Goal: Task Accomplishment & Management: Use online tool/utility

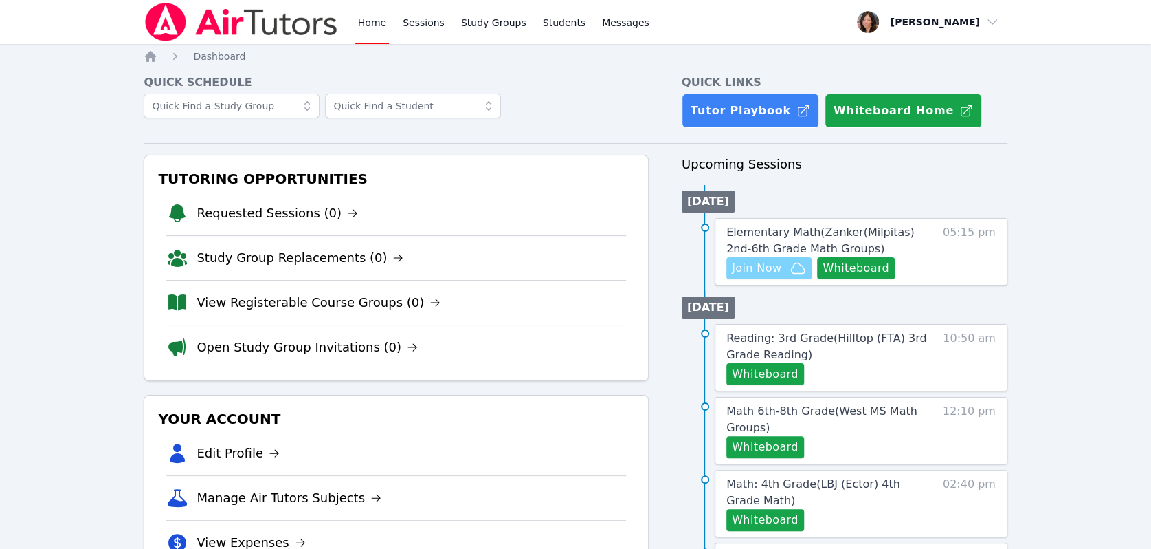
click at [782, 274] on span "Join Now" at bounding box center [769, 268] width 74 height 16
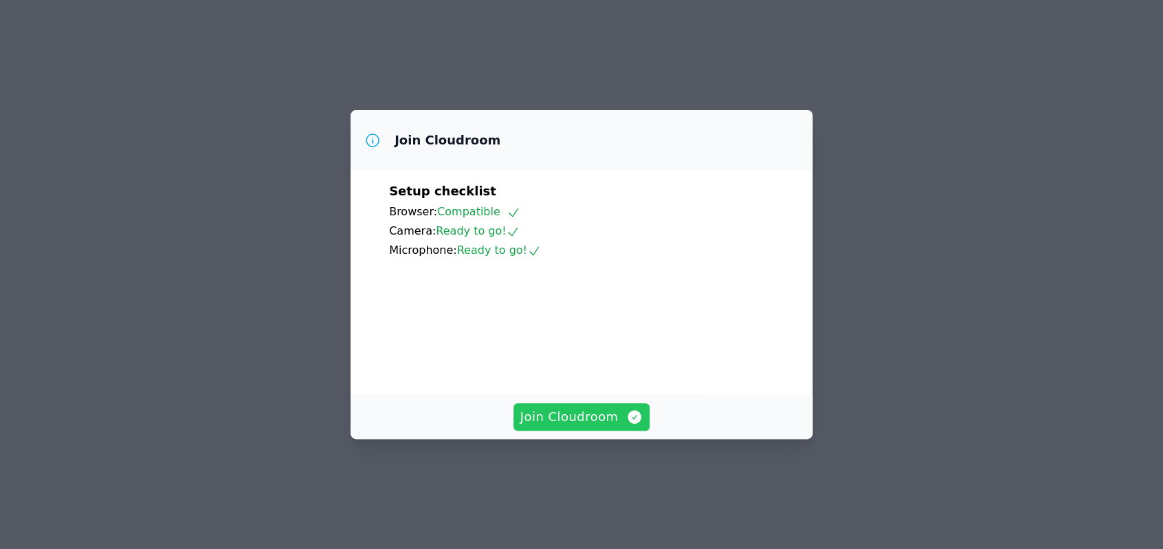
click at [566, 426] on span "Join Cloudroom" at bounding box center [581, 416] width 123 height 19
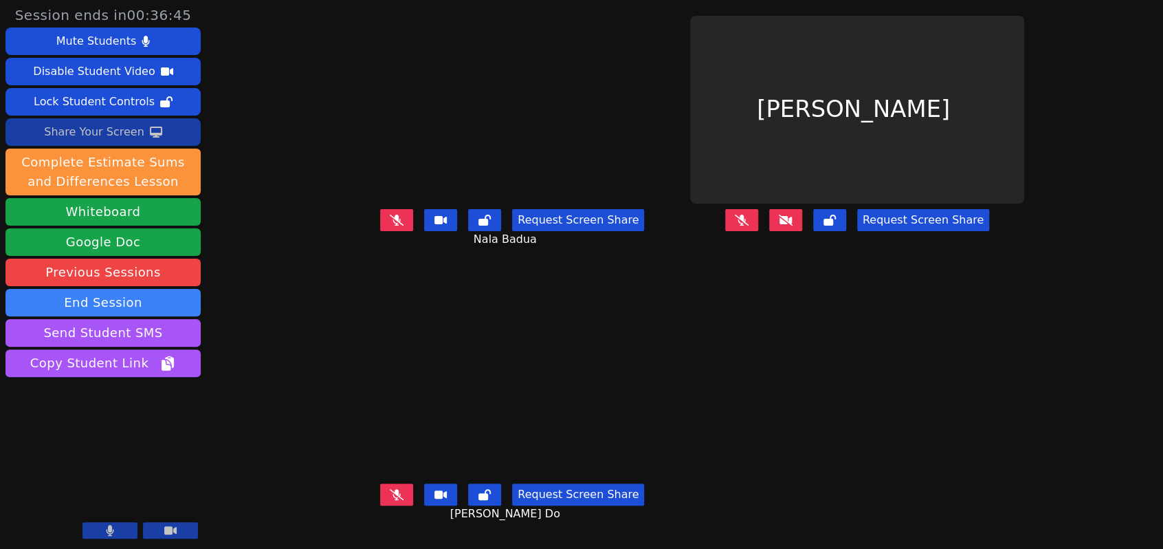
click at [131, 134] on div "Share Your Screen" at bounding box center [94, 132] width 100 height 22
click at [393, 225] on icon at bounding box center [397, 219] width 8 height 11
click at [393, 500] on icon at bounding box center [397, 494] width 8 height 11
click at [793, 225] on icon at bounding box center [786, 219] width 14 height 11
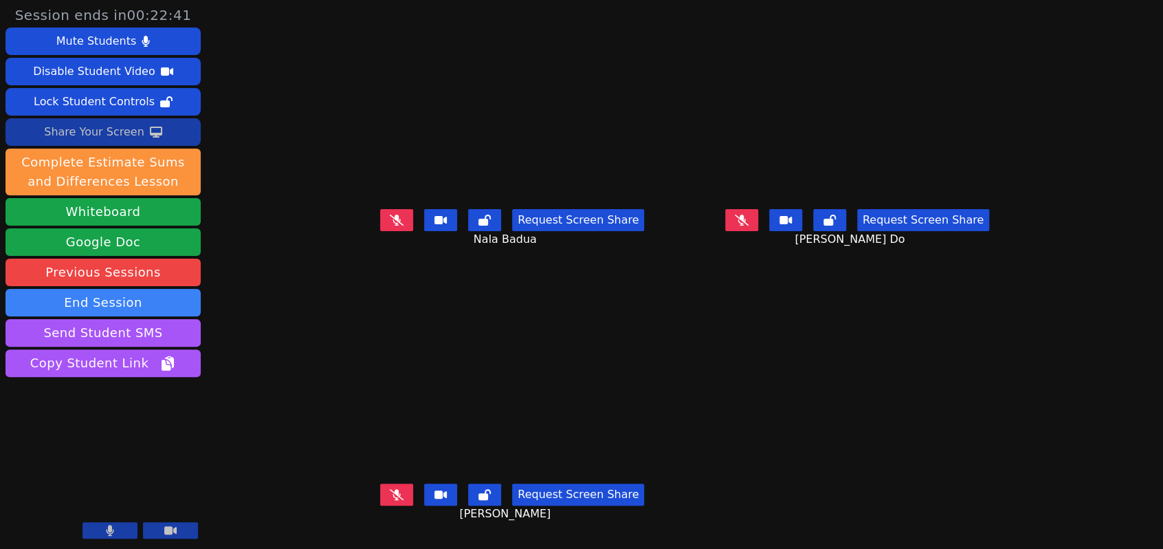
click at [758, 221] on button at bounding box center [741, 220] width 33 height 22
click at [758, 231] on button at bounding box center [741, 220] width 33 height 22
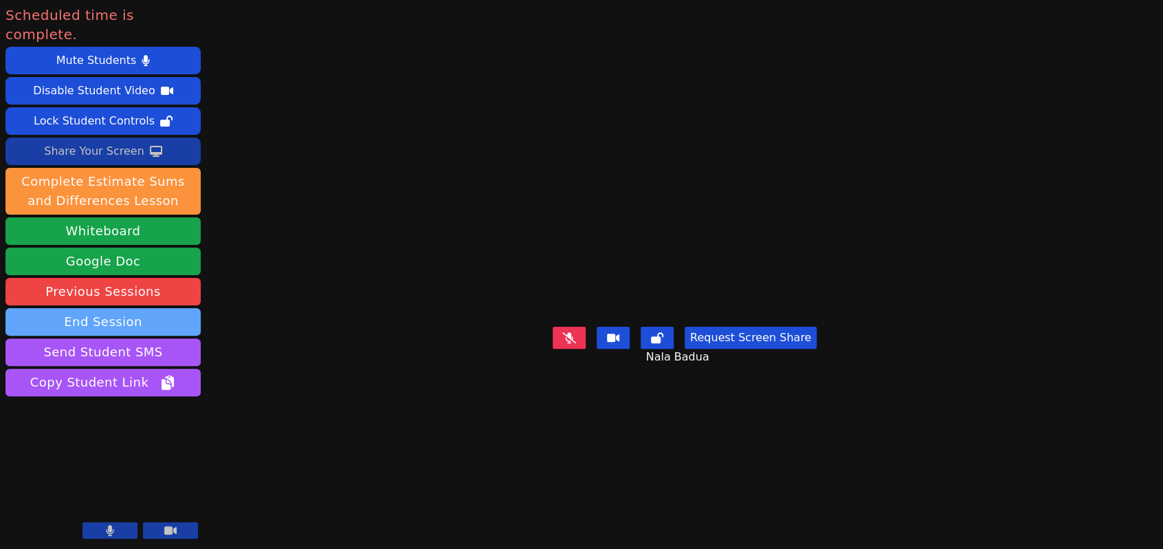
click at [84, 308] on button "End Session" at bounding box center [102, 321] width 195 height 27
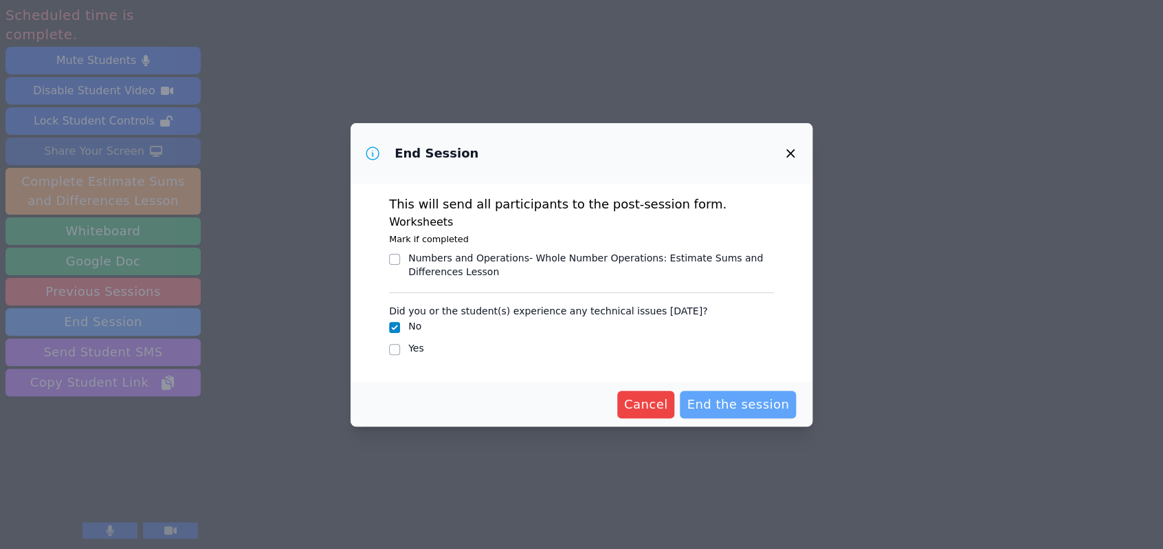
click at [784, 403] on span "End the session" at bounding box center [738, 404] width 102 height 19
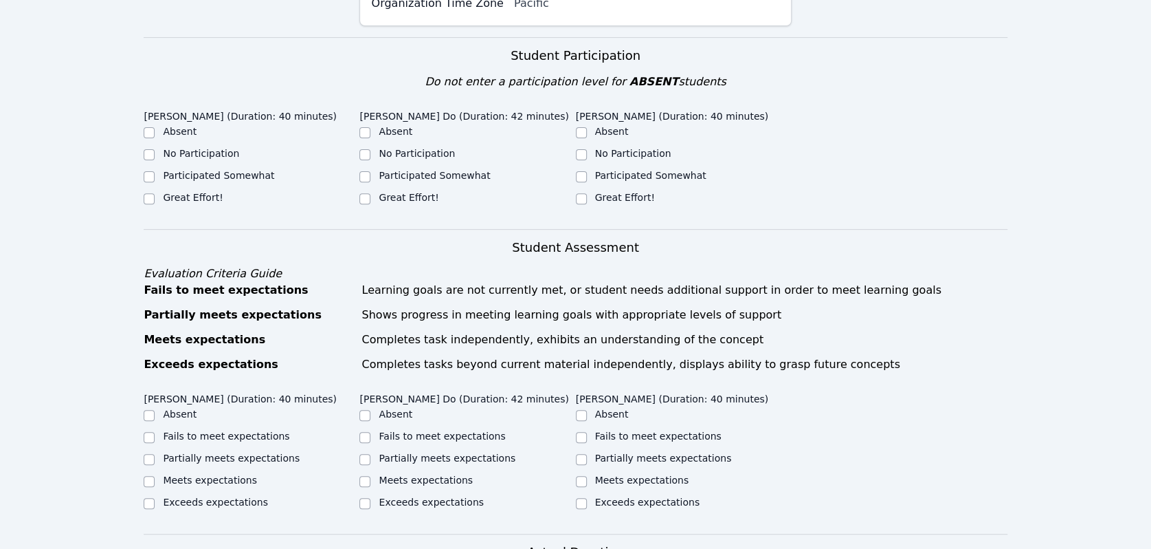
scroll to position [76, 0]
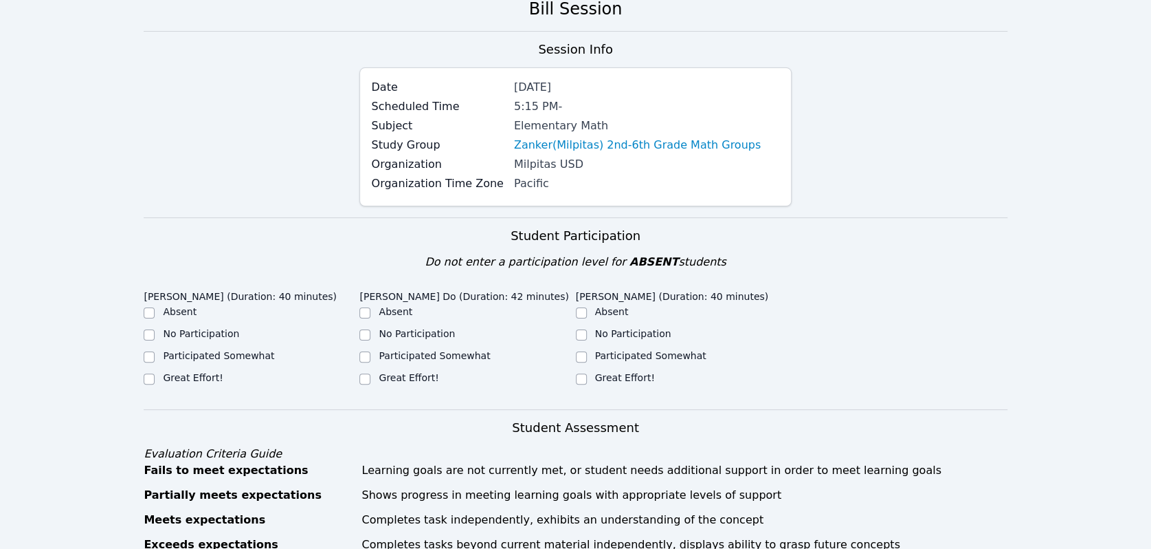
click at [147, 350] on div at bounding box center [149, 357] width 11 height 16
click at [586, 381] on input "Great Effort!" at bounding box center [581, 378] width 11 height 11
checkbox input "true"
click at [366, 377] on input "Great Effort!" at bounding box center [365, 378] width 11 height 11
checkbox input "true"
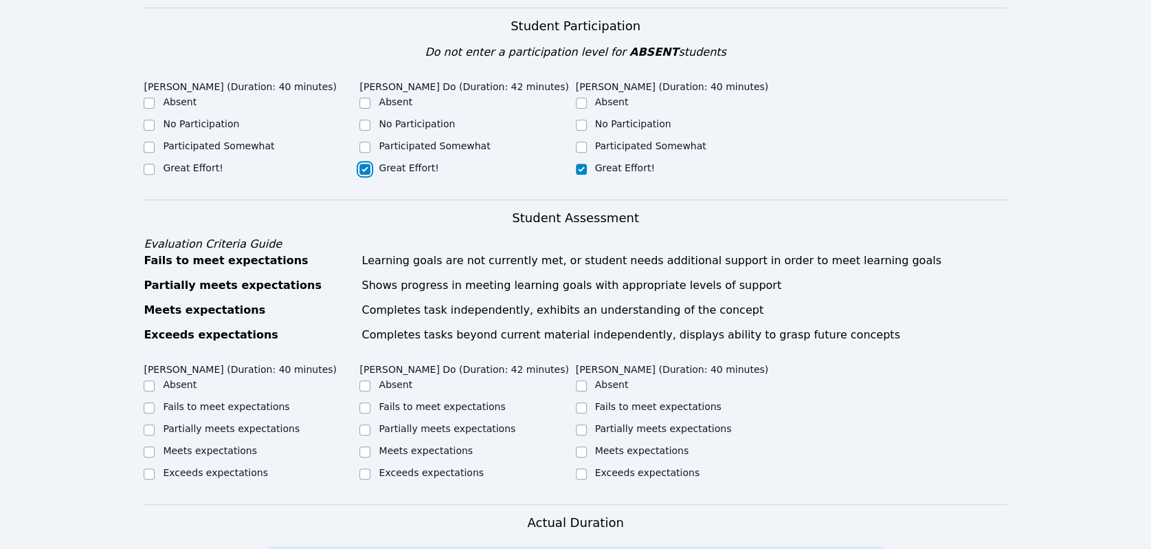
scroll to position [153, 0]
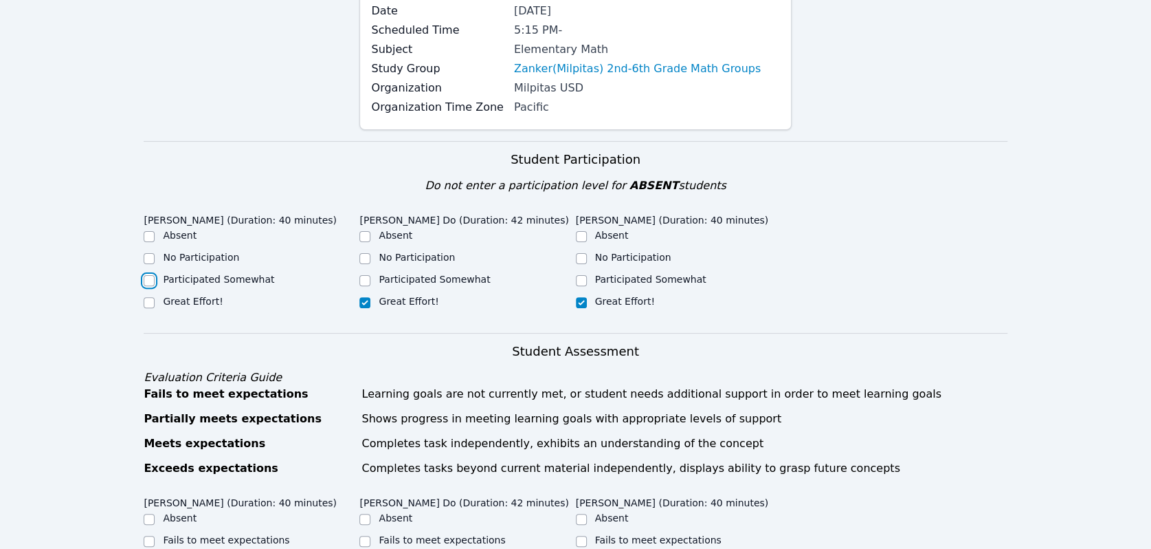
click at [152, 278] on input "Participated Somewhat" at bounding box center [149, 280] width 11 height 11
checkbox input "true"
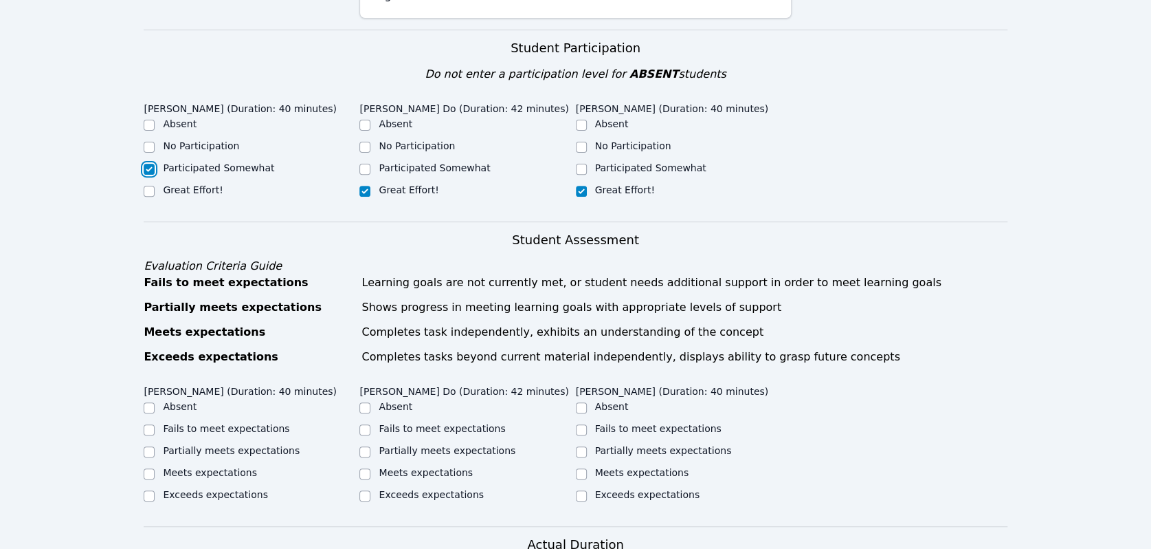
scroll to position [381, 0]
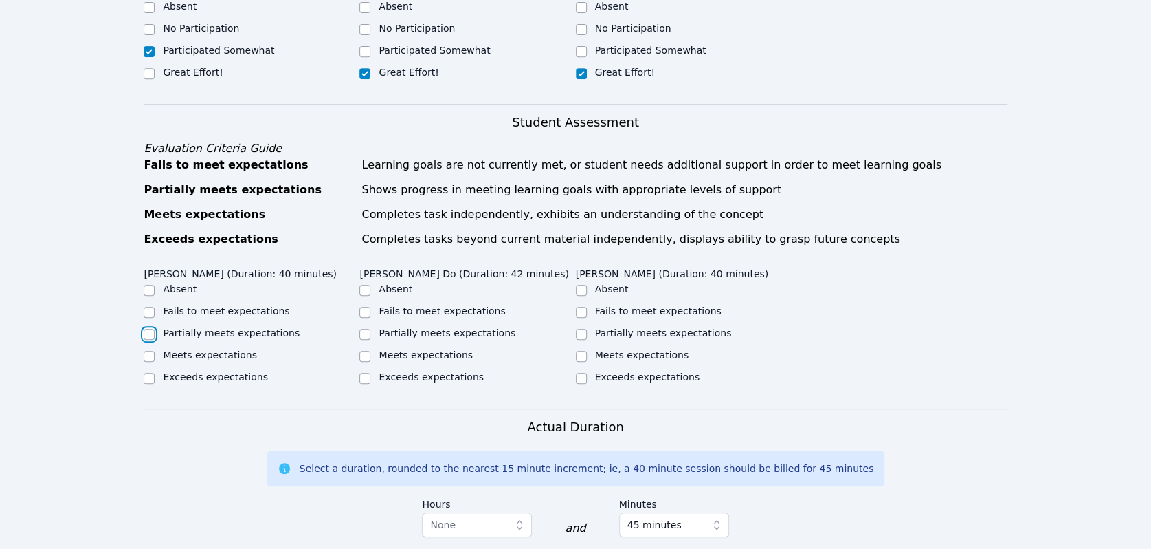
drag, startPoint x: 154, startPoint y: 337, endPoint x: 178, endPoint y: 332, distance: 24.5
click at [155, 335] on div "Partially meets expectations" at bounding box center [252, 334] width 216 height 16
click at [360, 332] on input "Partially meets expectations" at bounding box center [365, 334] width 11 height 11
checkbox input "true"
click at [581, 355] on input "Meets expectations" at bounding box center [581, 356] width 11 height 11
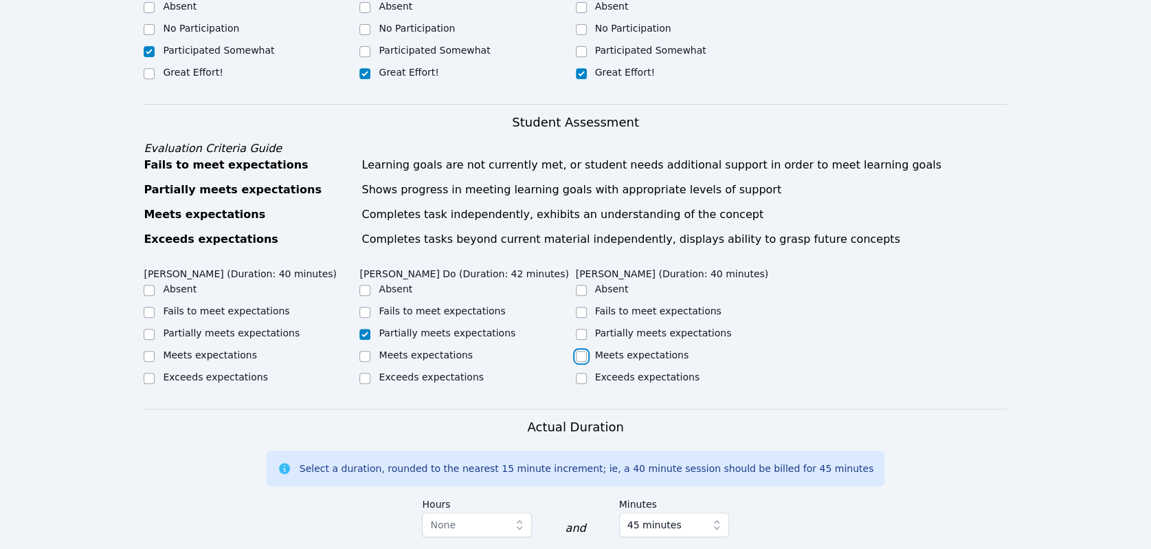
checkbox input "true"
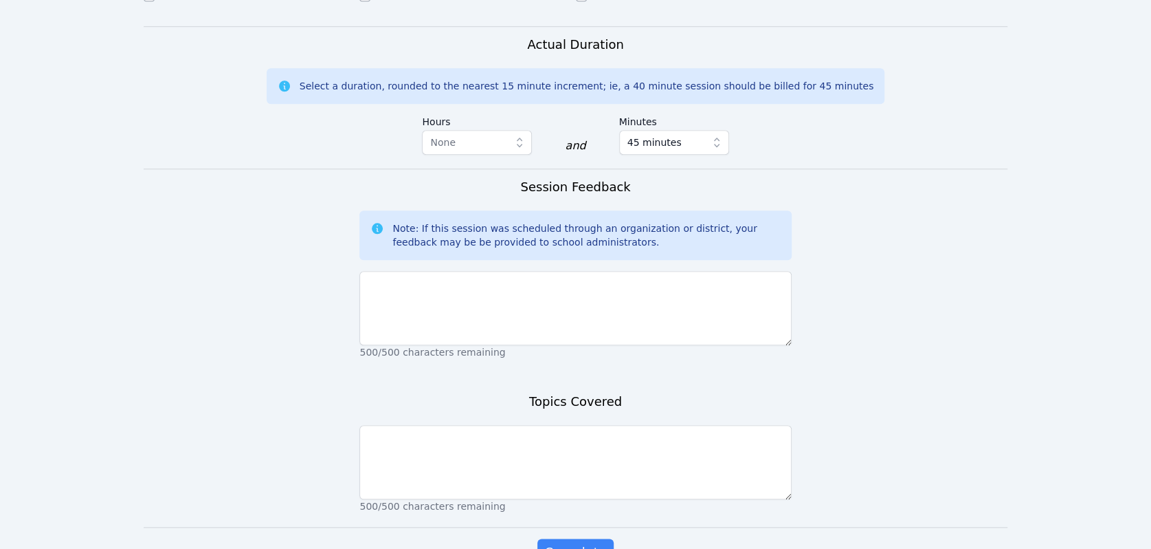
scroll to position [846, 0]
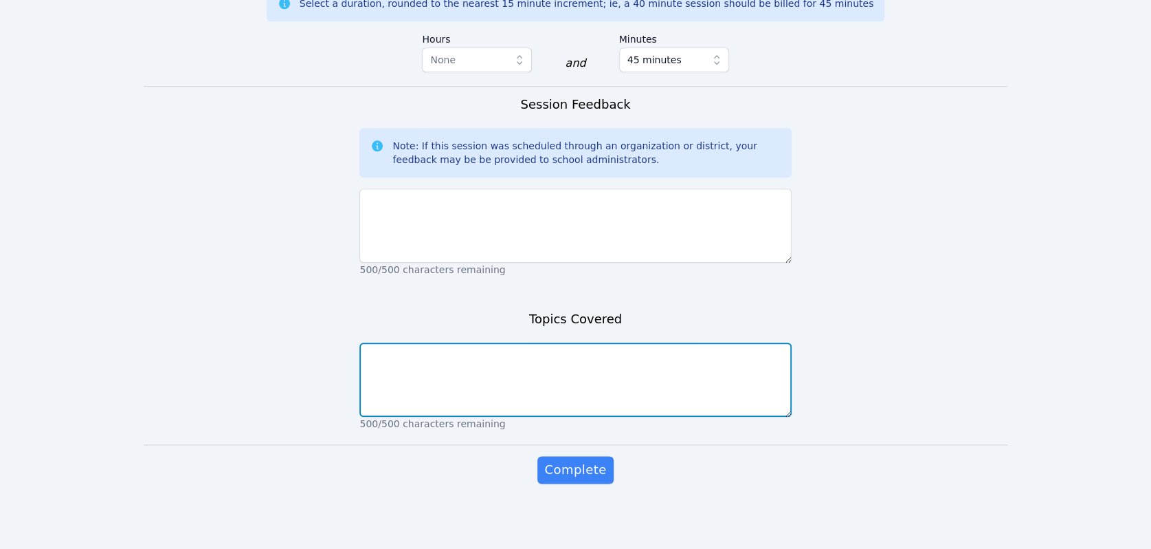
click at [494, 362] on textarea at bounding box center [576, 379] width 432 height 74
type textarea "Estimating sums and differences"
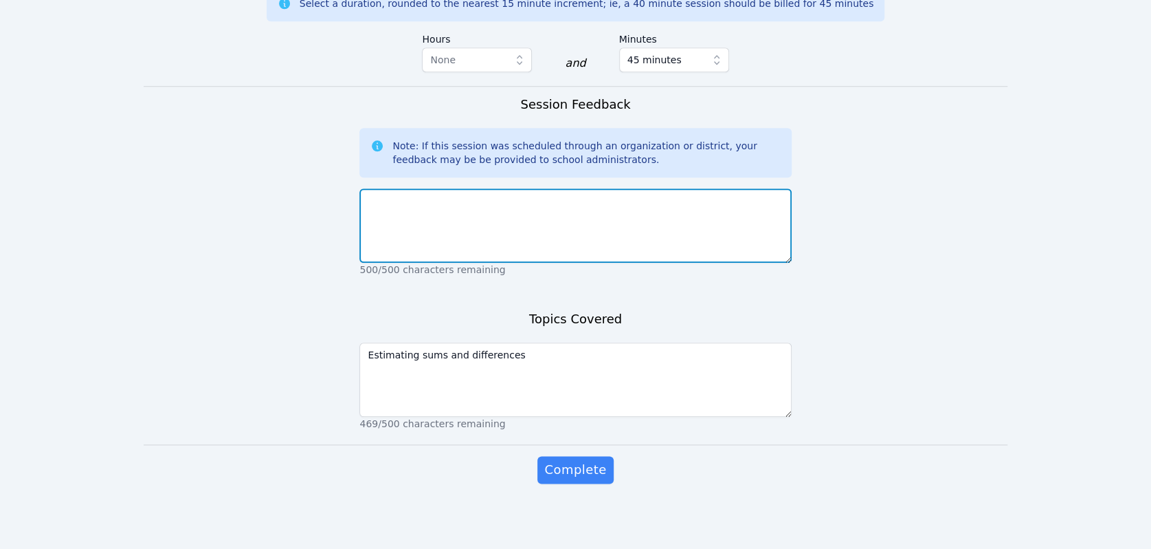
click at [555, 219] on textarea at bounding box center [576, 225] width 432 height 74
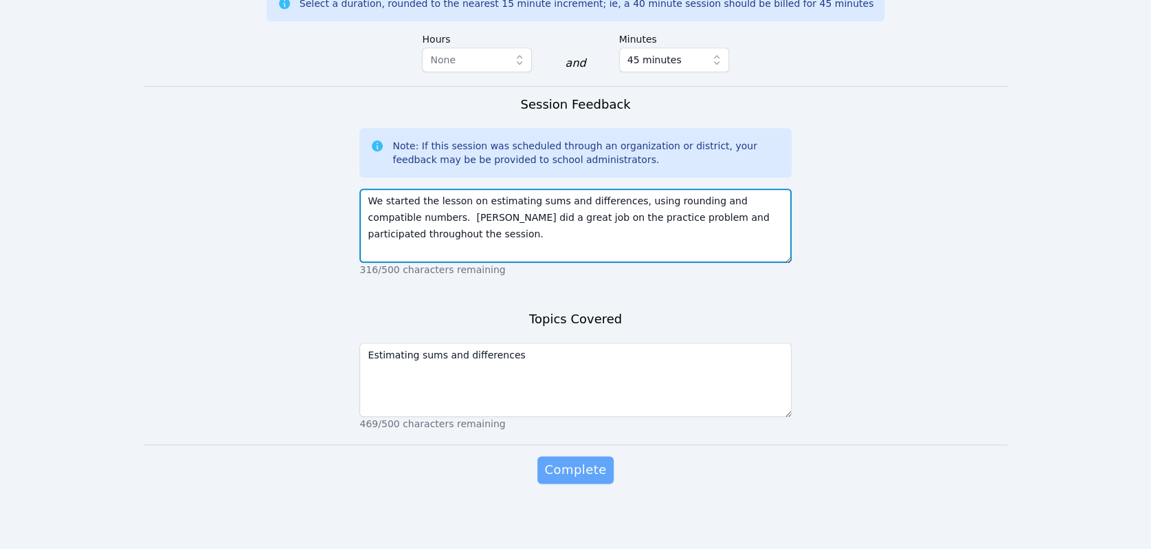
type textarea "We started the lesson on estimating sums and differences, using rounding and co…"
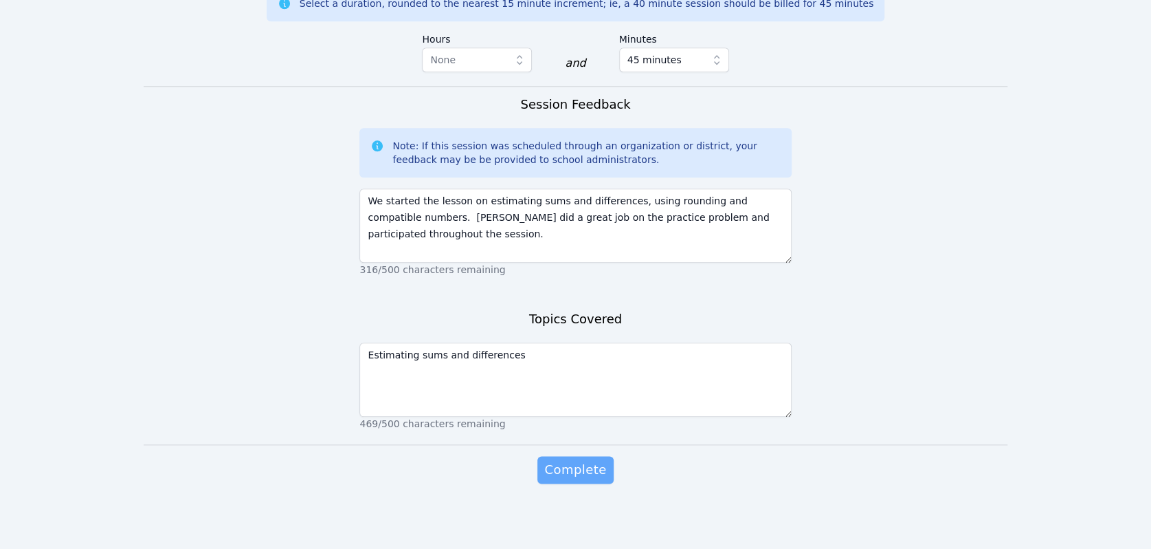
click at [592, 470] on span "Complete" at bounding box center [575, 469] width 62 height 19
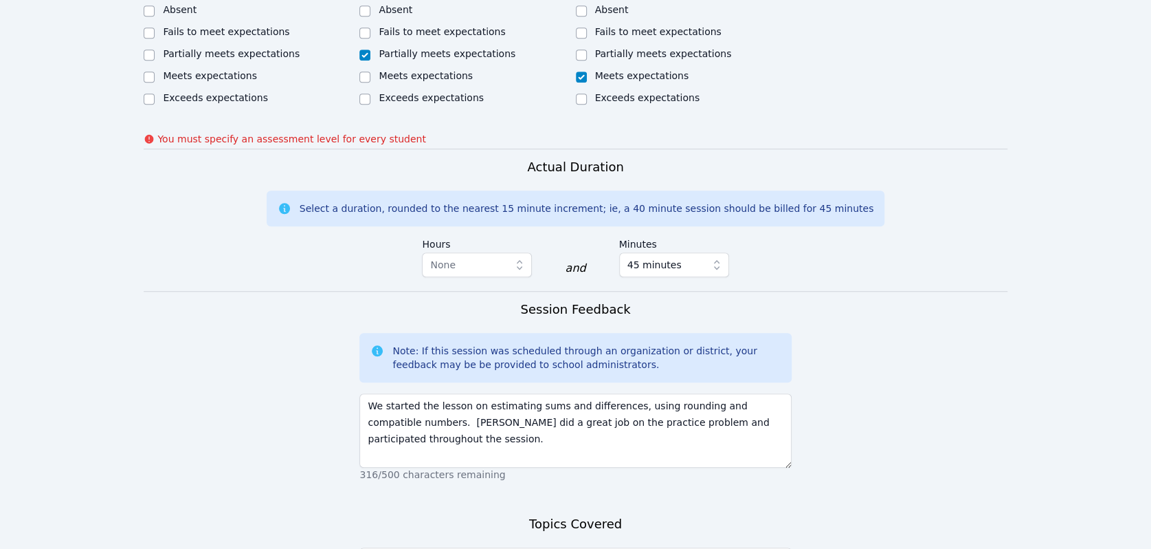
scroll to position [560, 0]
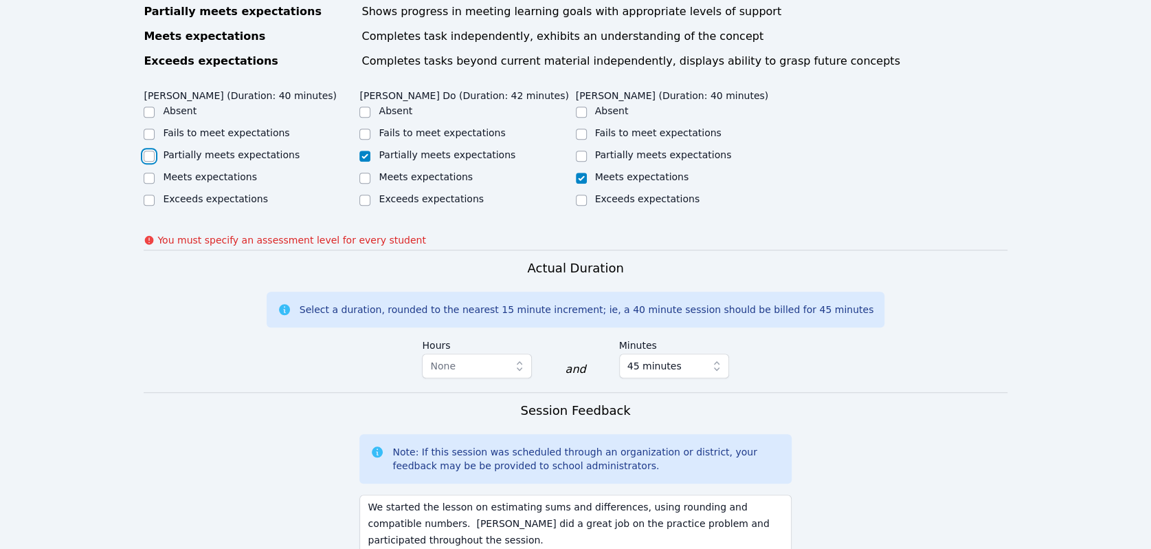
click at [153, 155] on input "Partially meets expectations" at bounding box center [149, 156] width 11 height 11
checkbox input "true"
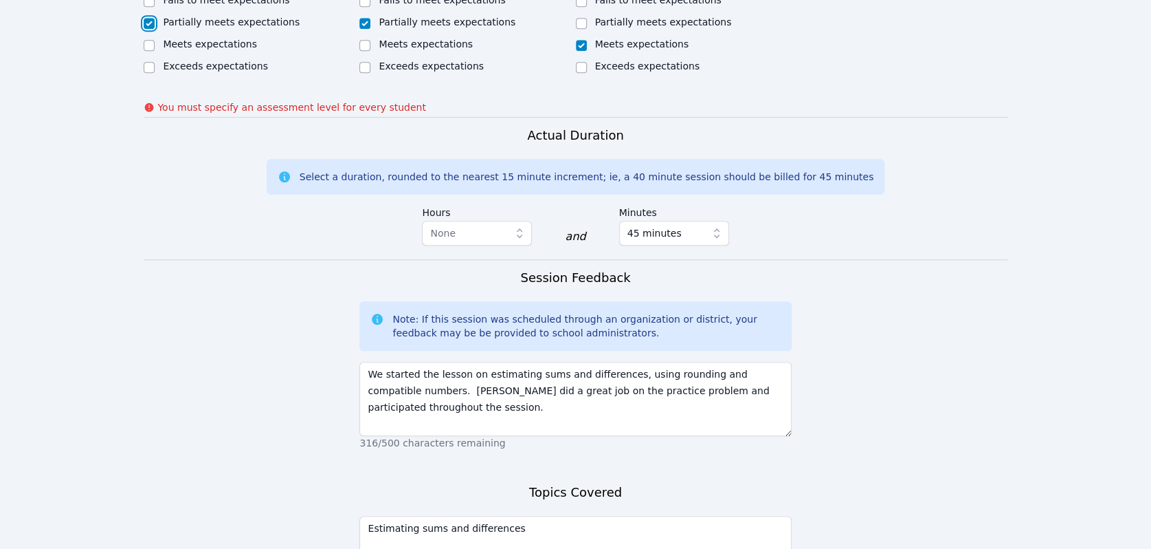
scroll to position [865, 0]
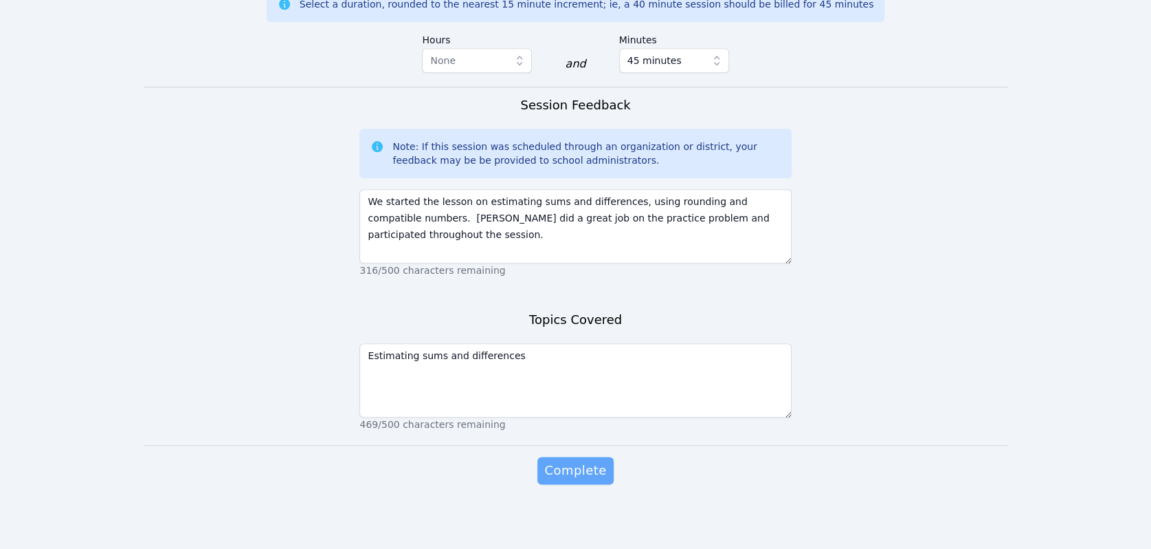
click at [564, 474] on span "Complete" at bounding box center [575, 470] width 62 height 19
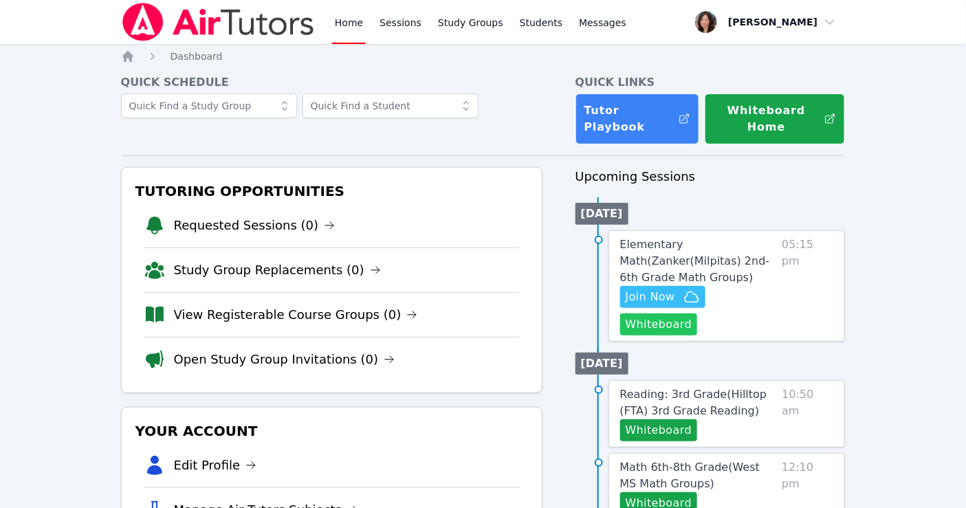
click at [678, 313] on button "Whiteboard" at bounding box center [659, 324] width 78 height 22
click at [658, 239] on link "Elementary Math ( Zanker(Milpitas) 2nd-6th Grade Math Groups )" at bounding box center [698, 260] width 157 height 49
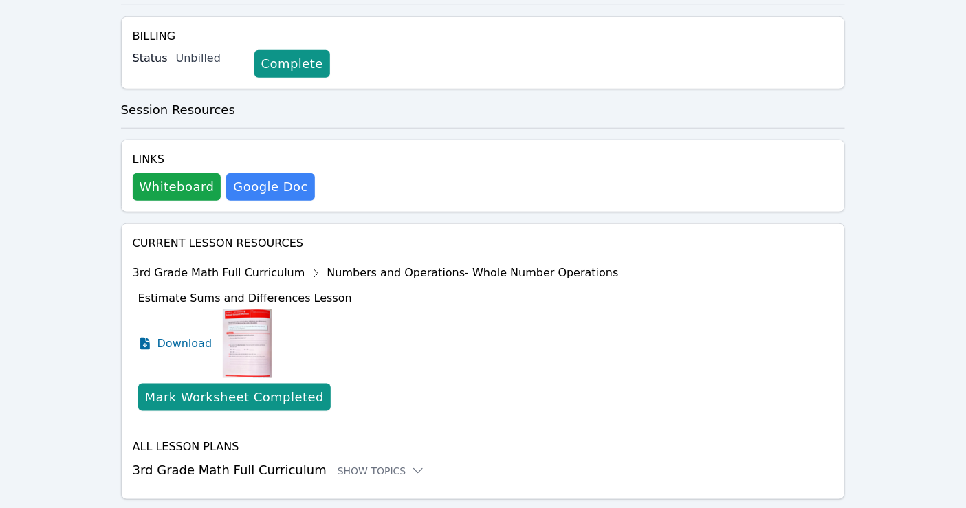
scroll to position [373, 0]
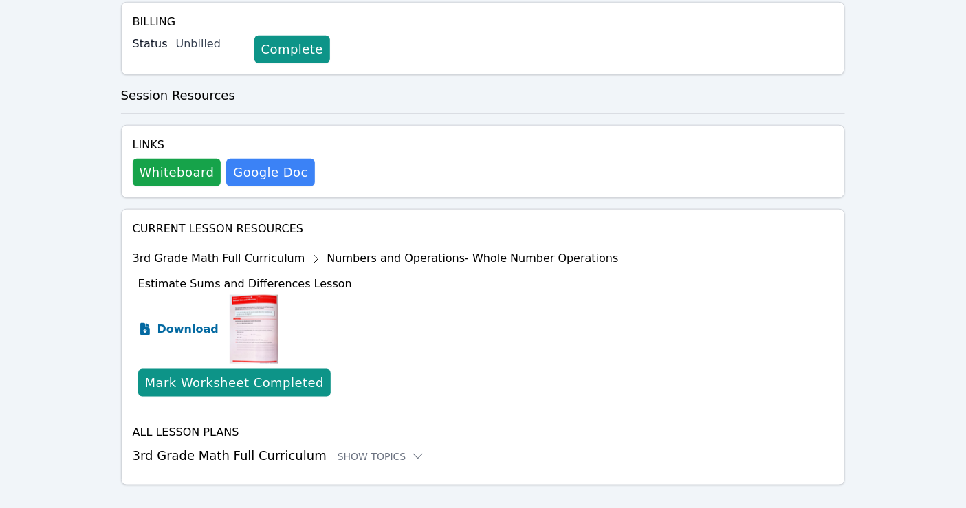
click at [191, 321] on span "Download" at bounding box center [187, 329] width 61 height 16
click at [377, 450] on div "Show Topics" at bounding box center [382, 457] width 88 height 14
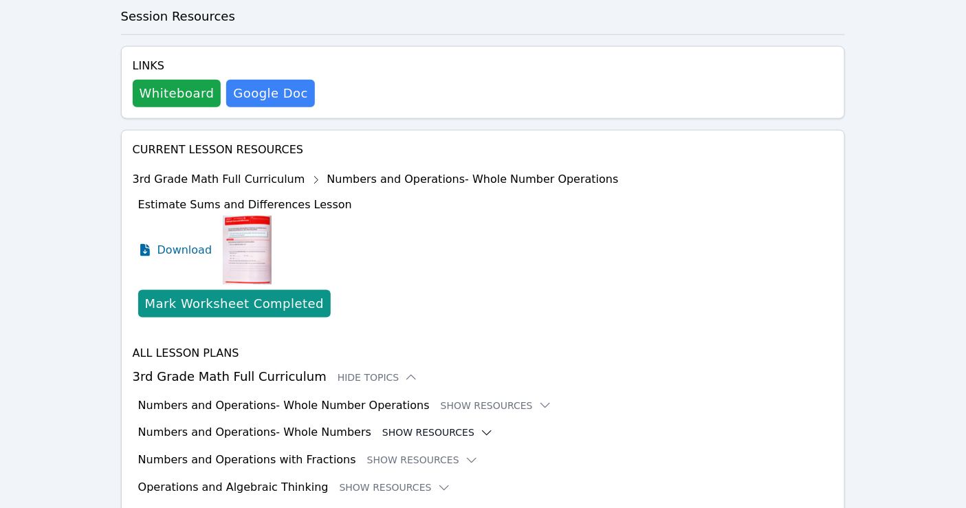
scroll to position [527, 0]
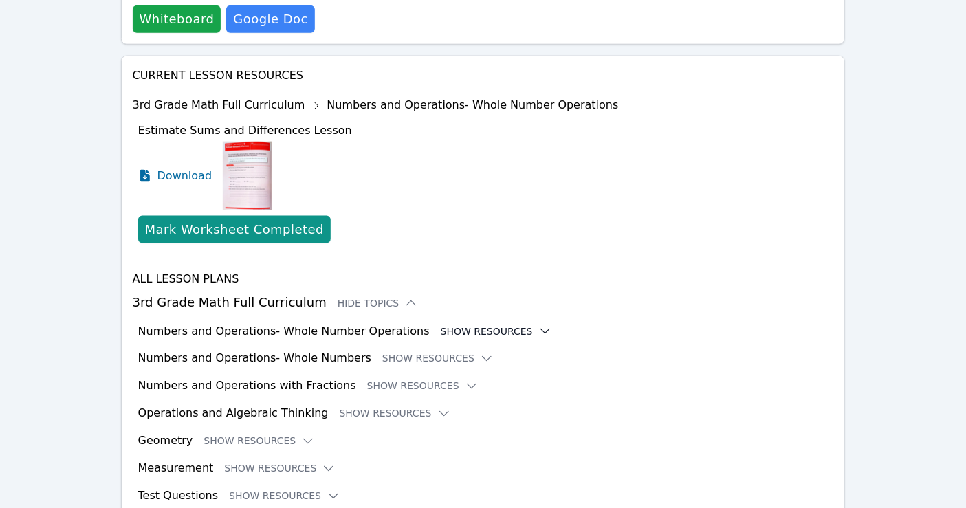
click at [482, 324] on button "Show Resources" at bounding box center [496, 331] width 111 height 14
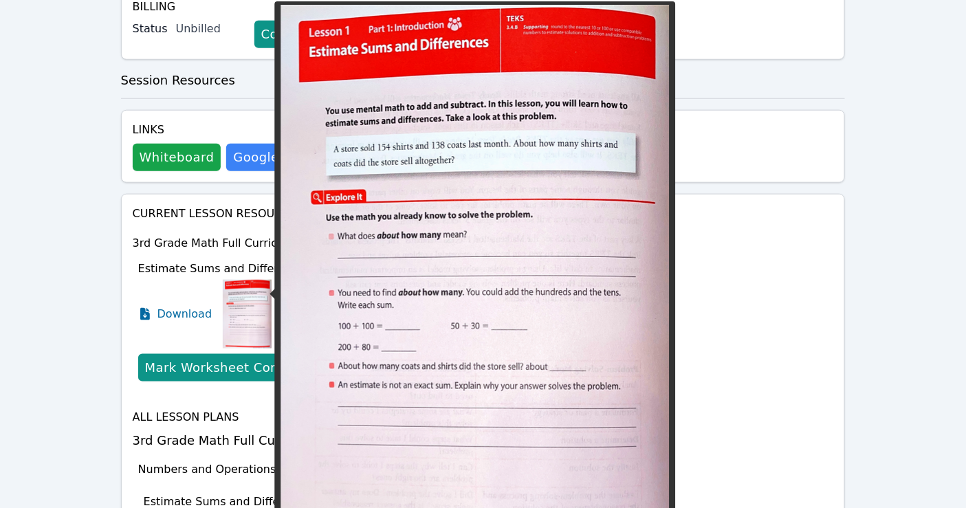
scroll to position [387, 0]
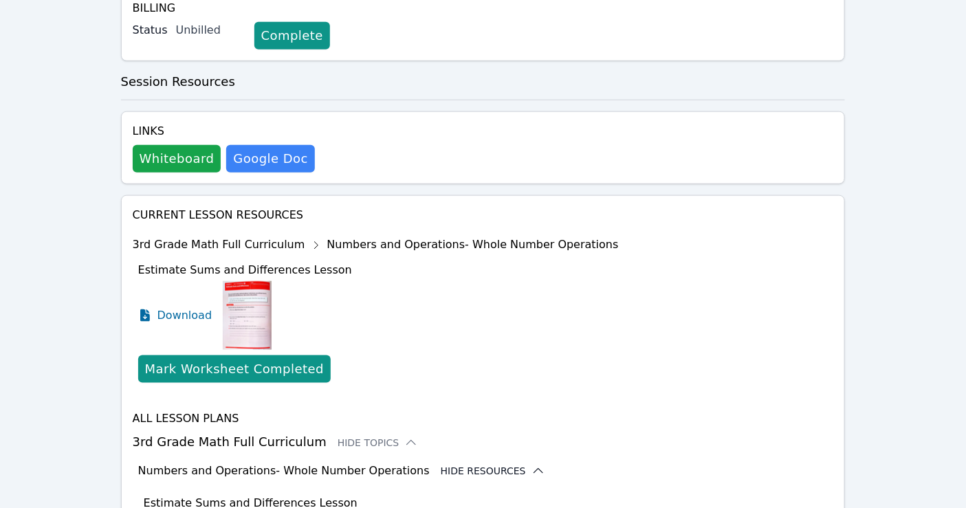
drag, startPoint x: 10, startPoint y: 250, endPoint x: 109, endPoint y: 191, distance: 114.9
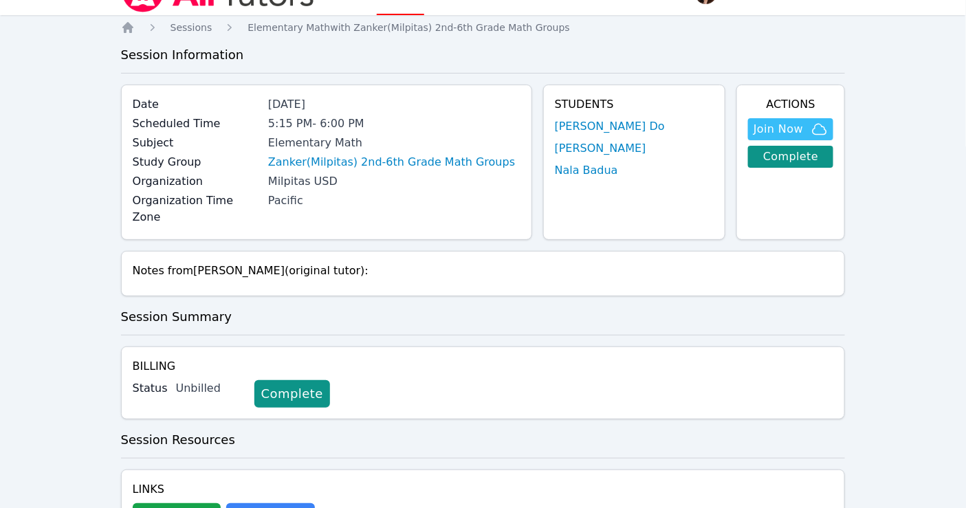
scroll to position [5, 0]
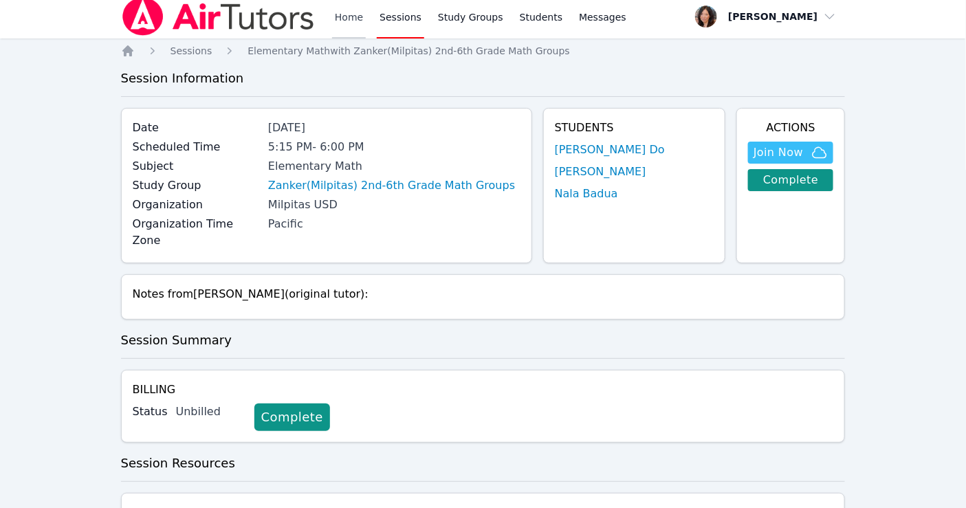
click at [354, 7] on link "Home" at bounding box center [349, 17] width 34 height 44
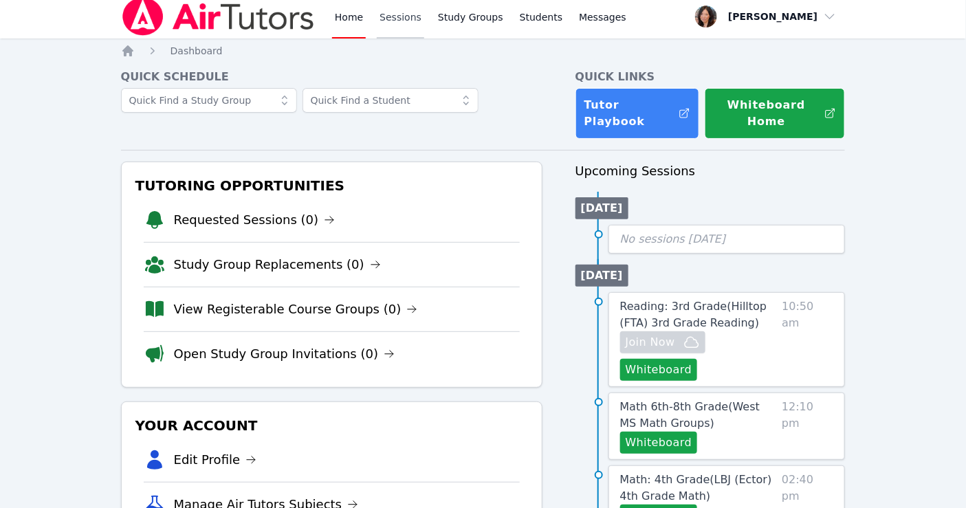
click at [386, 22] on link "Sessions" at bounding box center [400, 17] width 47 height 44
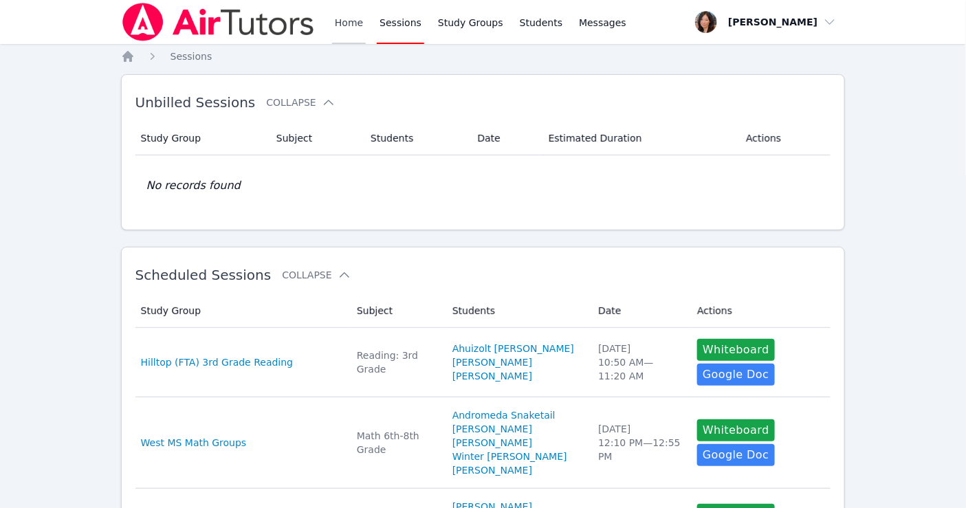
click at [349, 19] on link "Home" at bounding box center [349, 22] width 34 height 44
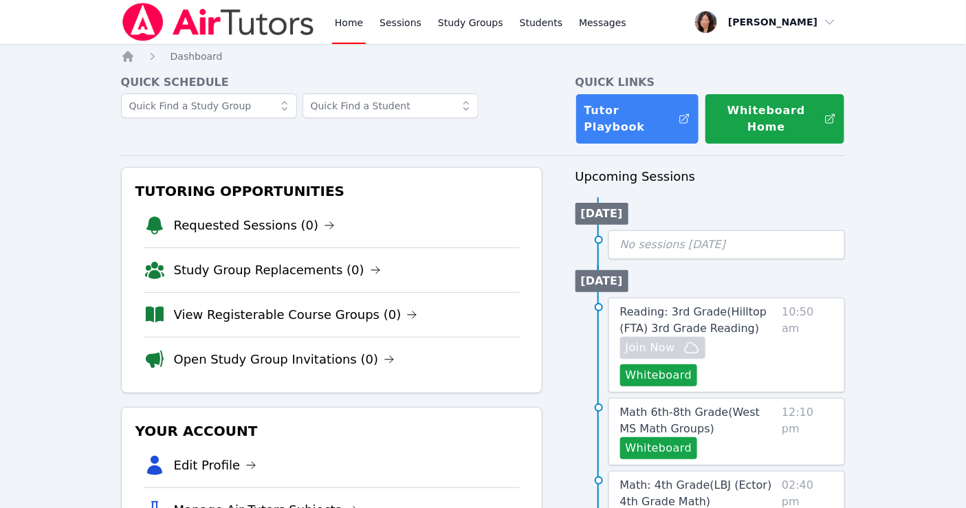
click at [349, 19] on link "Home" at bounding box center [349, 22] width 34 height 44
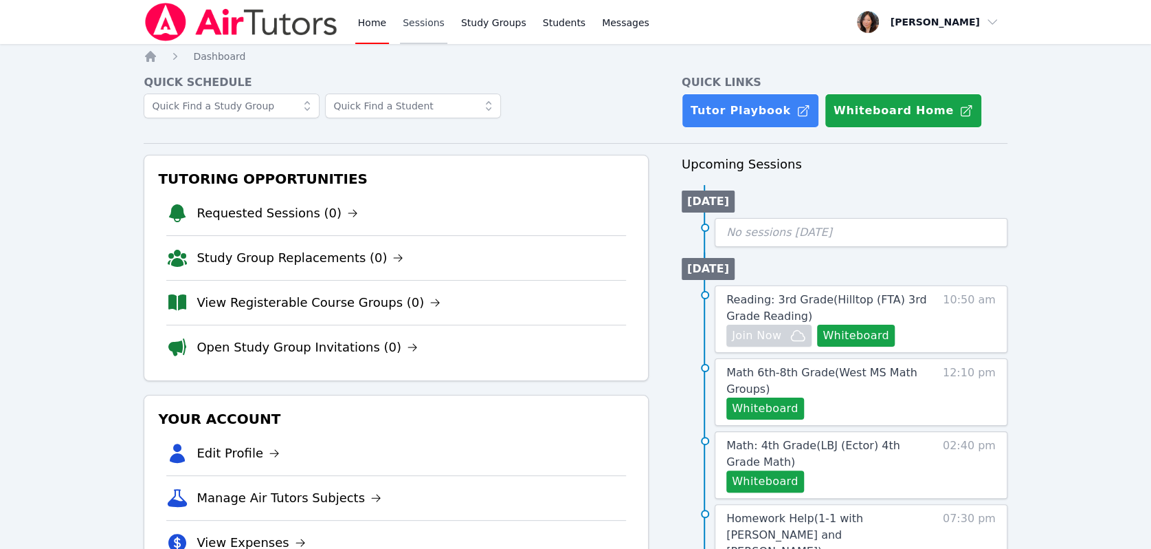
click at [412, 22] on link "Sessions" at bounding box center [423, 22] width 47 height 44
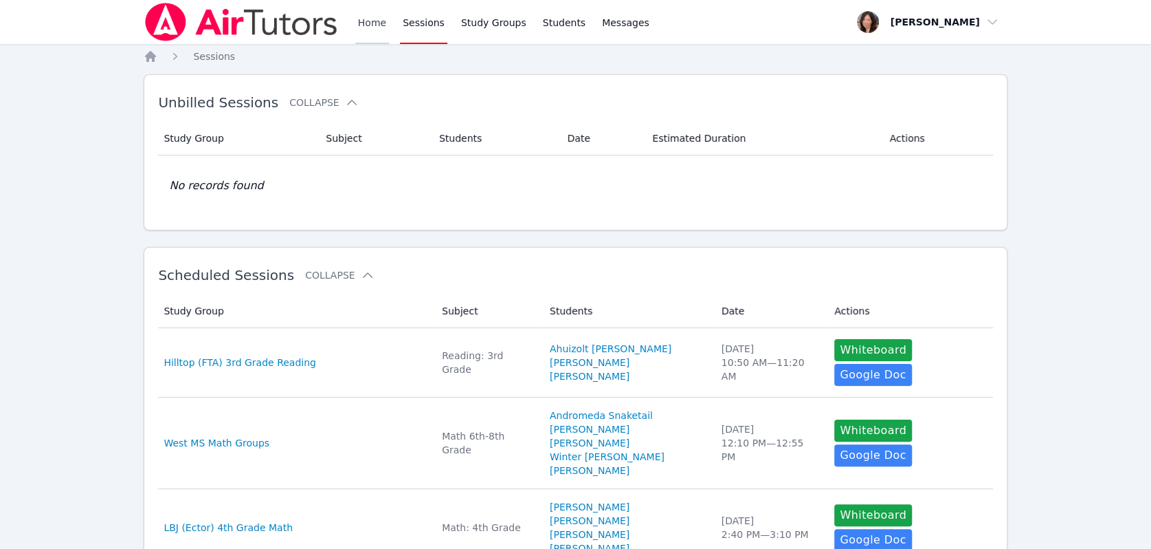
click at [369, 13] on link "Home" at bounding box center [372, 22] width 34 height 44
